Goal: Transaction & Acquisition: Subscribe to service/newsletter

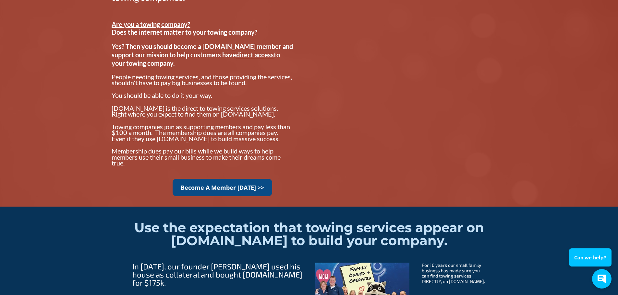
scroll to position [519, 0]
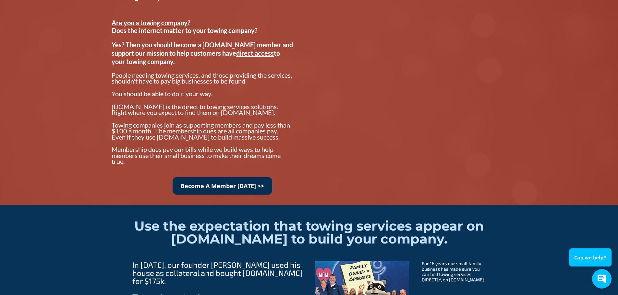
click at [227, 188] on link "Become A Member [DATE] >>" at bounding box center [223, 186] width 100 height 18
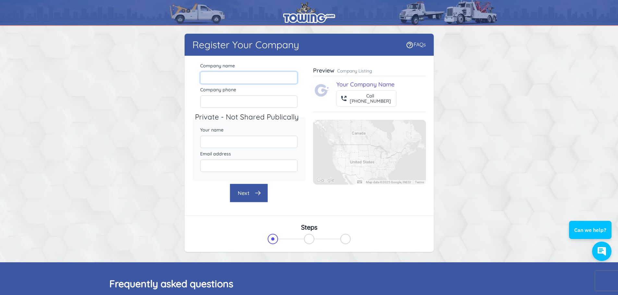
click at [213, 78] on input "Company name" at bounding box center [248, 78] width 97 height 12
type input "McComb Diesel, INc"
type input "6017835700"
type input "Katrina Reeves"
type input "katrina@mccombdiesel.com"
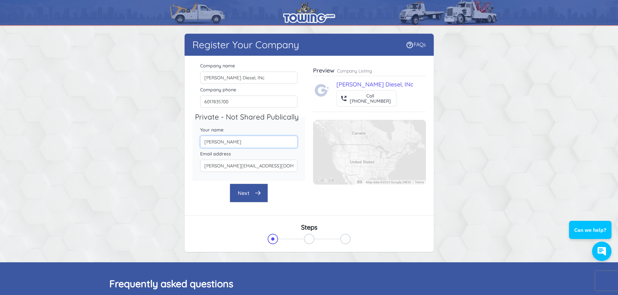
drag, startPoint x: 238, startPoint y: 142, endPoint x: 170, endPoint y: 137, distance: 68.3
click at [170, 137] on div "Register Your Company FAQs There were errors with your submission Company name" at bounding box center [309, 144] width 415 height 221
type input "JIMMY REEVES"
drag, startPoint x: 219, startPoint y: 165, endPoint x: 193, endPoint y: 164, distance: 25.3
click at [193, 164] on div "Email address katrina@mccombdiesel.com" at bounding box center [248, 162] width 113 height 24
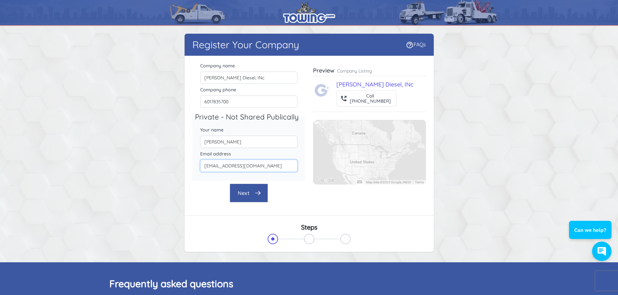
type input "ACCOUNTING@mccombdiesel.com"
click at [247, 192] on button "Next" at bounding box center [249, 193] width 38 height 19
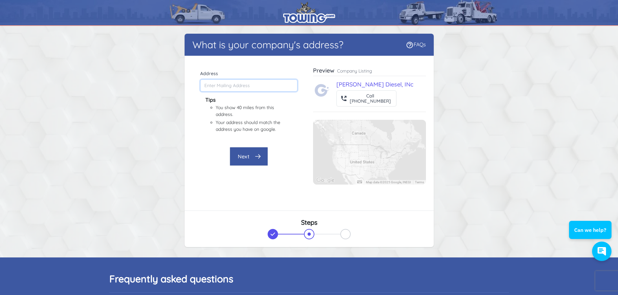
click at [232, 86] on input "Address" at bounding box center [248, 85] width 97 height 12
type input "MDIWRECKER@GMAIL.COM"
click at [246, 171] on div "Company name McComb Diesel, INc Company phone 6017835700 Private - Not Shared P…" at bounding box center [248, 129] width 113 height 137
click at [250, 158] on button "Next" at bounding box center [249, 156] width 38 height 19
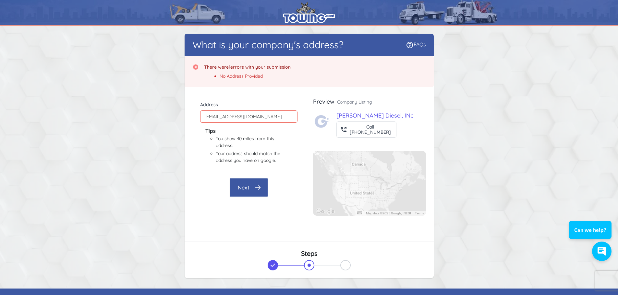
scroll to position [3, 0]
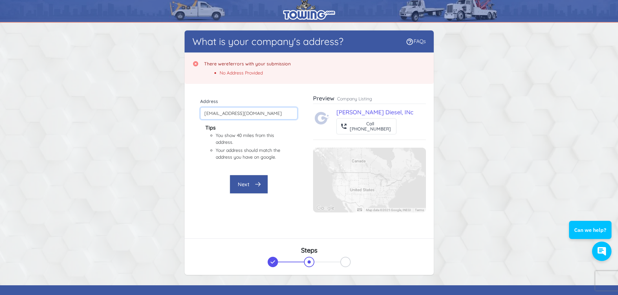
drag, startPoint x: 267, startPoint y: 113, endPoint x: 163, endPoint y: 111, distance: 103.2
click at [163, 111] on div "What is your company's address? FAQs There were 1 errors with your submission N…" at bounding box center [309, 153] width 415 height 247
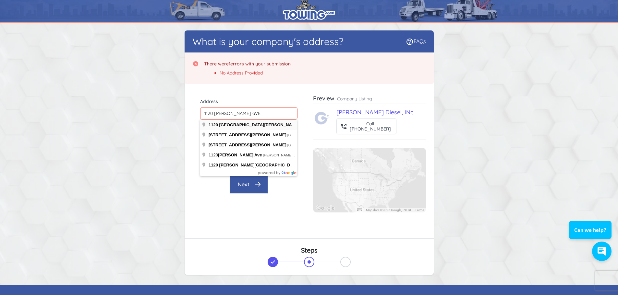
type input "1120 North Clark Avenue, Magnolia, MS, USA"
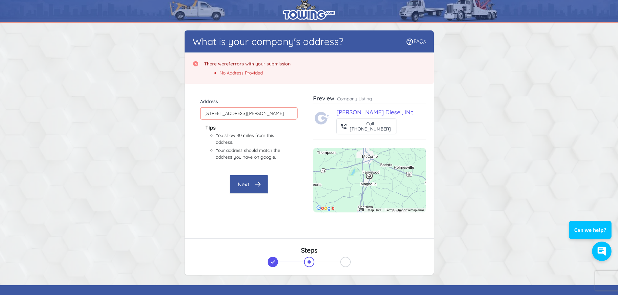
click at [250, 183] on button "Next" at bounding box center [249, 184] width 38 height 19
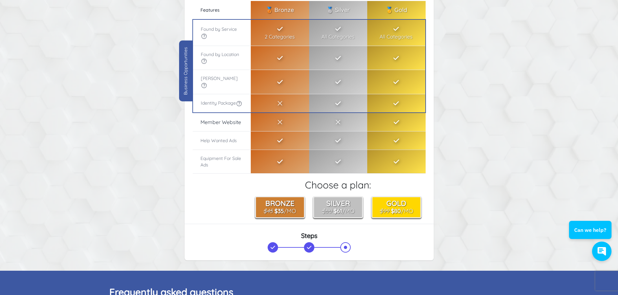
scroll to position [0, 0]
